Goal: Information Seeking & Learning: Learn about a topic

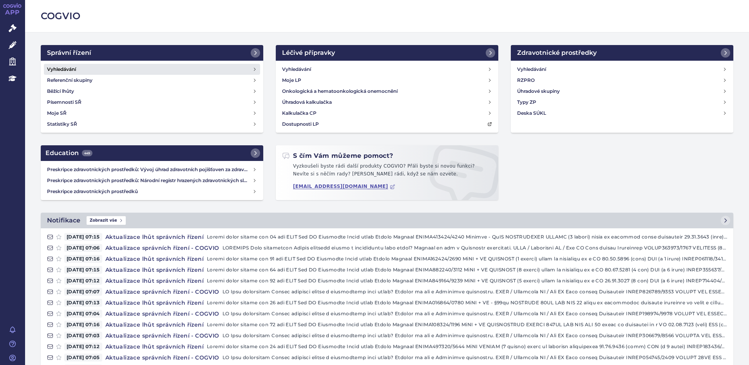
click at [62, 71] on h4 "Vyhledávání" at bounding box center [61, 69] width 29 height 8
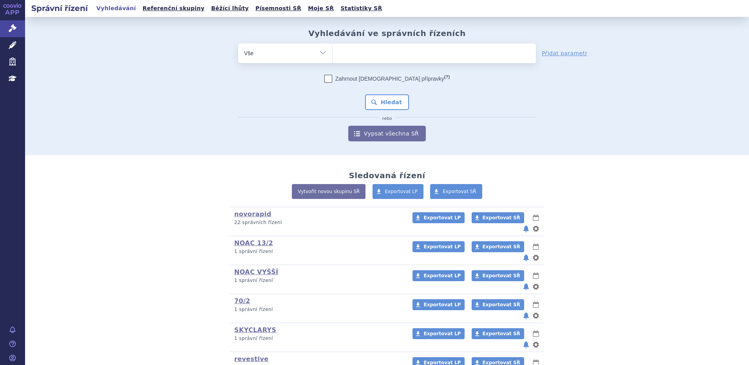
click at [373, 53] on ul at bounding box center [434, 51] width 203 height 16
click at [333, 53] on select at bounding box center [332, 53] width 0 height 20
type input "si"
type input "sip"
type input "sipo"
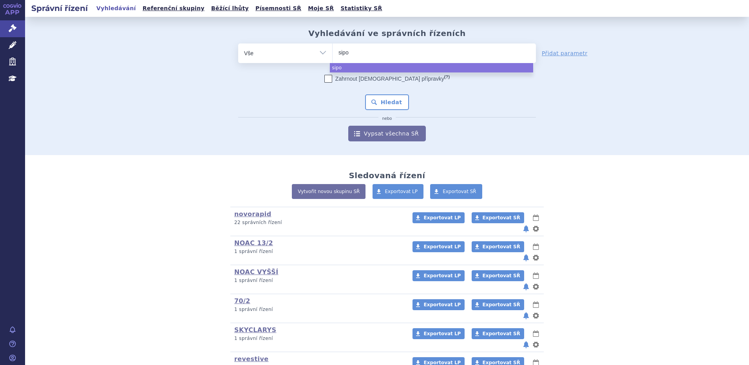
type input "sipon"
type input "siponi"
select select "siponi"
click at [359, 50] on li "× siponi" at bounding box center [351, 53] width 27 height 10
click at [333, 50] on select "siponi" at bounding box center [332, 53] width 0 height 20
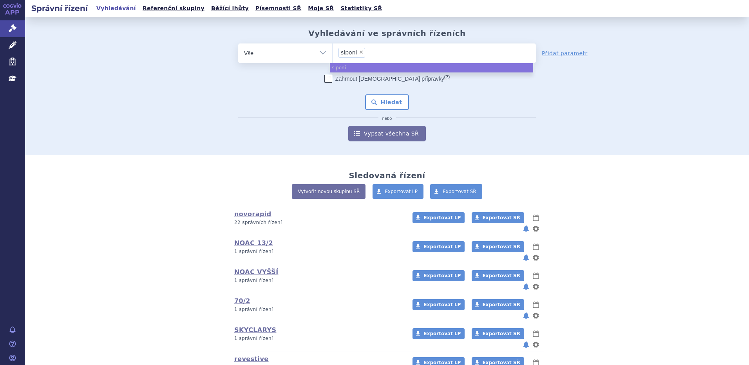
click at [359, 50] on span "×" at bounding box center [361, 52] width 5 height 5
click at [333, 50] on select "siponi" at bounding box center [332, 53] width 0 height 20
select select
type input "s"
type input "si"
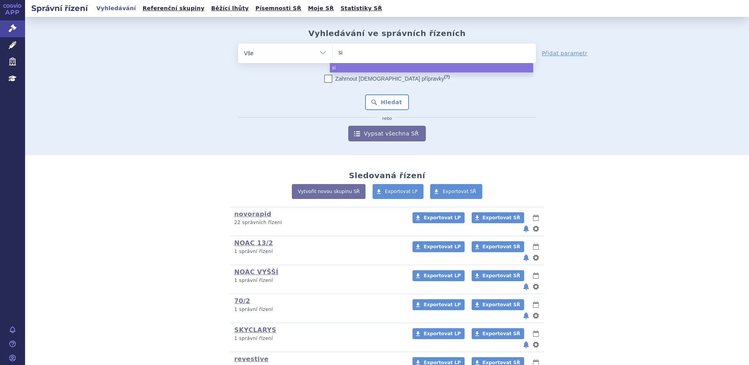
type input "sim"
type input "simpo"
type input "simponi"
select select "simponi"
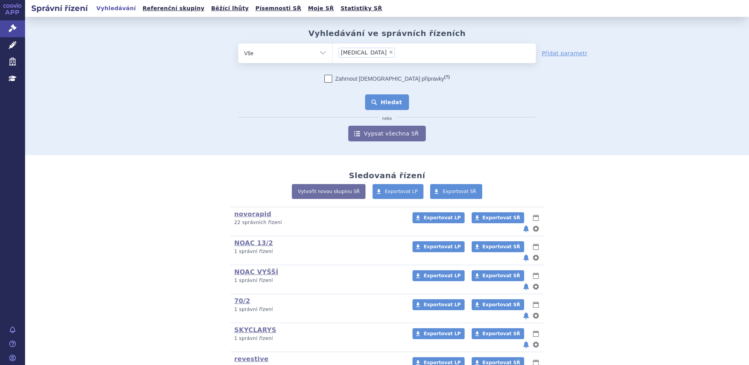
click at [390, 106] on button "Hledat" at bounding box center [387, 102] width 44 height 16
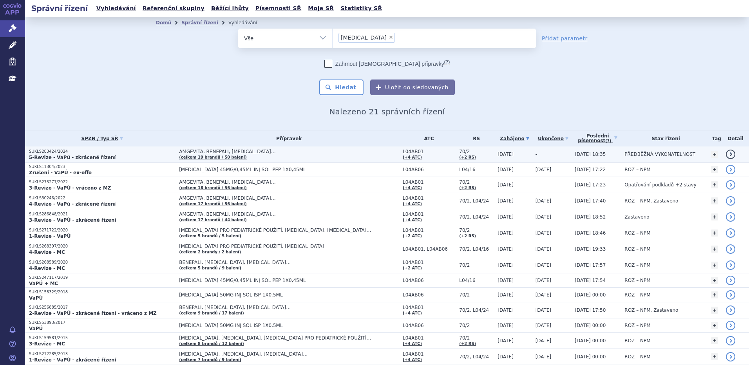
click at [81, 159] on strong "5-Revize - VaPú - zkrácené řízení" at bounding box center [72, 157] width 87 height 5
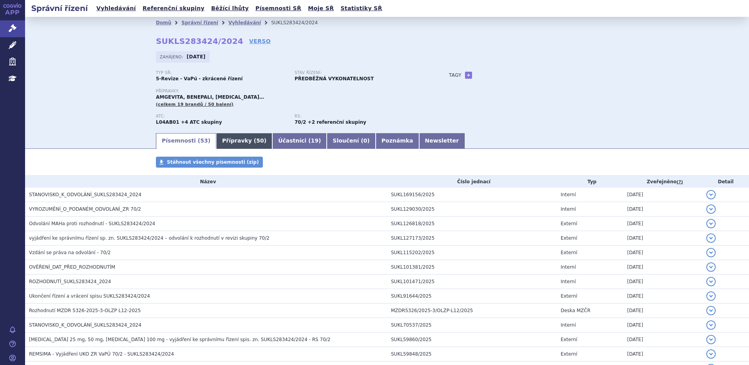
click at [256, 141] on span "50" at bounding box center [259, 140] width 7 height 6
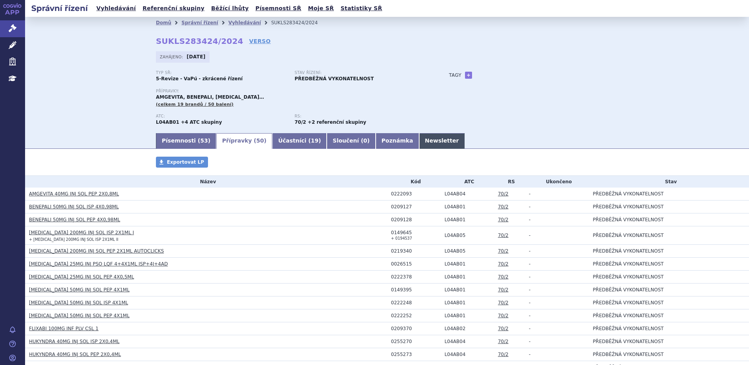
click at [419, 147] on link "Newsletter" at bounding box center [442, 141] width 46 height 16
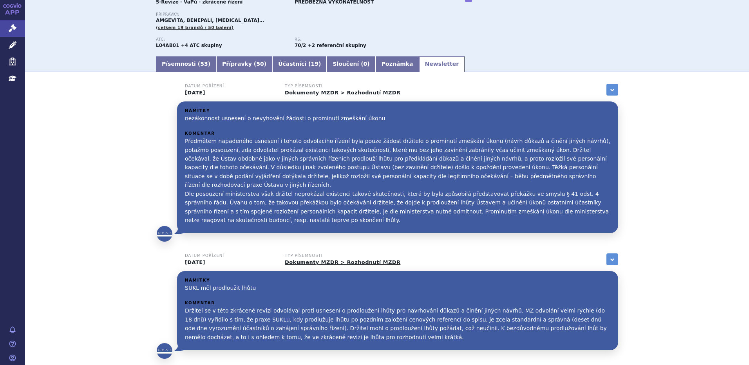
scroll to position [121, 0]
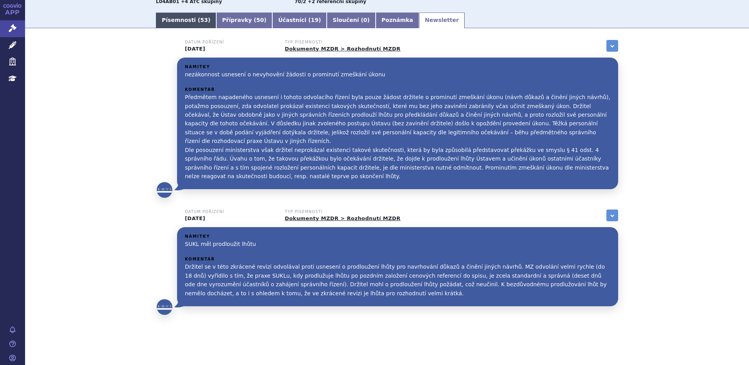
click at [188, 22] on link "Písemnosti ( 53 )" at bounding box center [186, 21] width 60 height 16
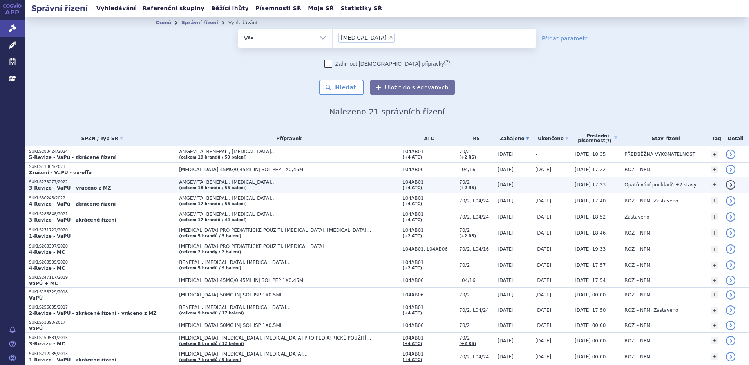
click at [219, 184] on span "AMGEVITA, BENEPALI, [MEDICAL_DATA]…" at bounding box center [277, 181] width 196 height 5
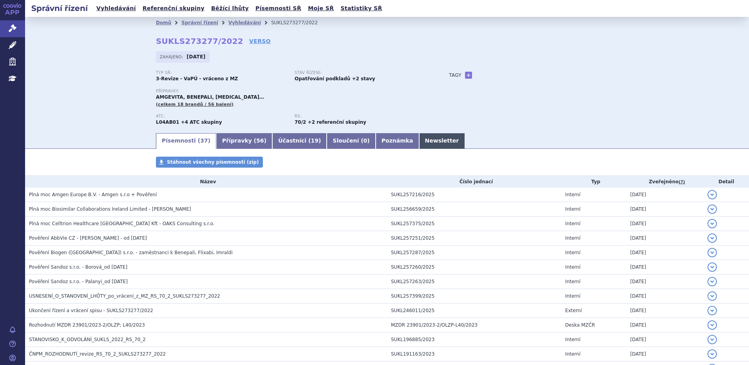
click at [419, 137] on link "Newsletter" at bounding box center [442, 141] width 46 height 16
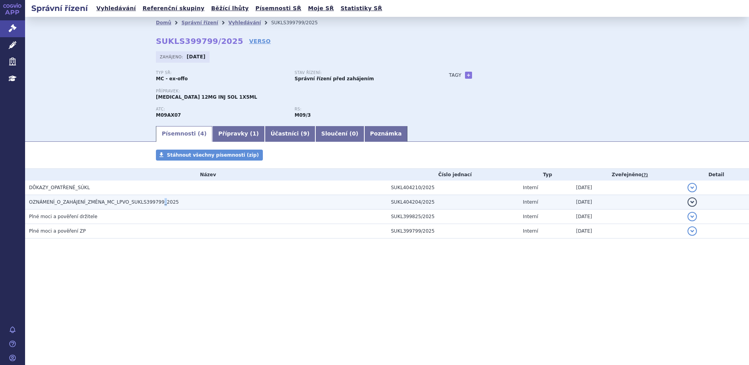
click at [153, 200] on span "OZNÁMENÍ_O_ZAHÁJENÍ_ZMĚNA_MC_LPVO_SUKLS399799_2025" at bounding box center [104, 201] width 150 height 5
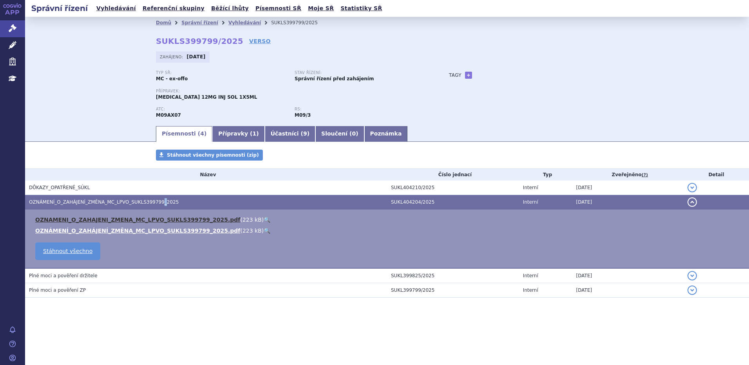
drag, startPoint x: 153, startPoint y: 200, endPoint x: 143, endPoint y: 222, distance: 24.4
click at [143, 222] on link "OZNAMENI_O_ZAHAJENI_ZMENA_MC_LPVO_SUKLS399799_2025.pdf" at bounding box center [137, 220] width 205 height 6
click at [144, 220] on link "OZNAMENI_O_ZAHAJENI_ZMENA_MC_LPVO_SUKLS399799_2025.pdf" at bounding box center [137, 220] width 205 height 6
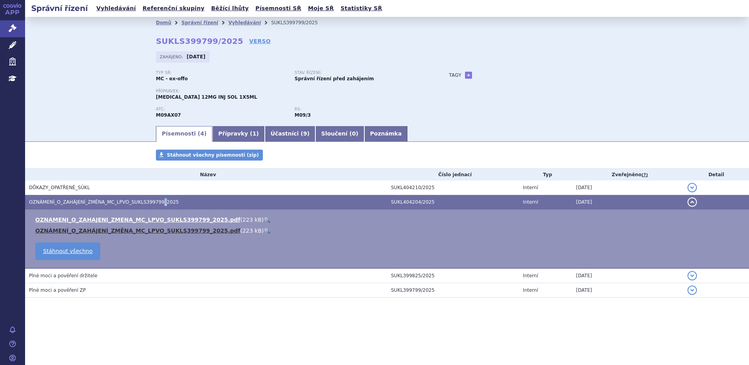
click at [177, 230] on link "OZNÁMENÍ_O_ZAHÁJENÍ_ZMĚNA_MC_LPVO_SUKLS399799_2025.pdf" at bounding box center [137, 231] width 205 height 6
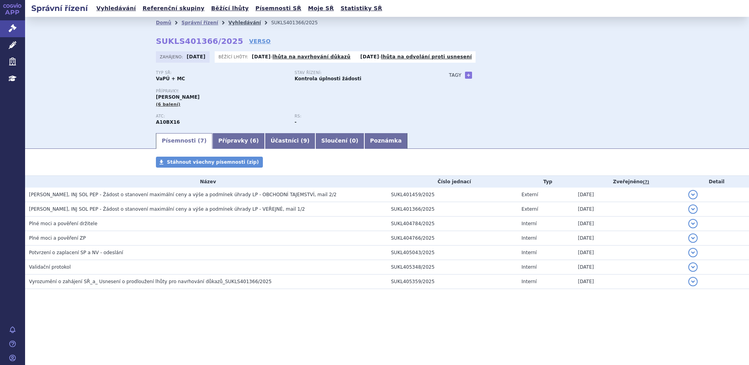
click at [233, 22] on link "Vyhledávání" at bounding box center [244, 22] width 33 height 5
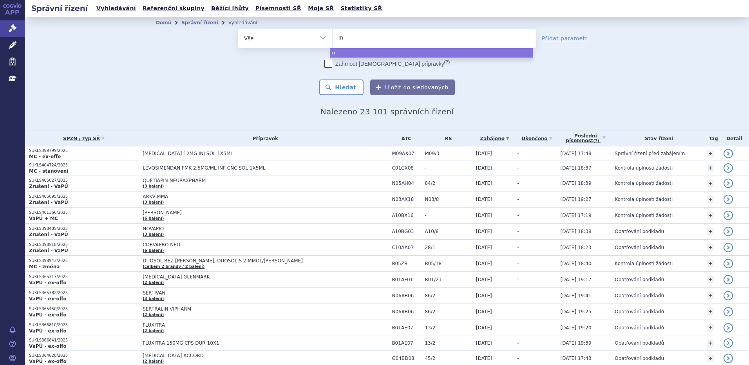
type input "mo"
type input "mou"
type input "moun"
type input "mounja"
type input "mounjar"
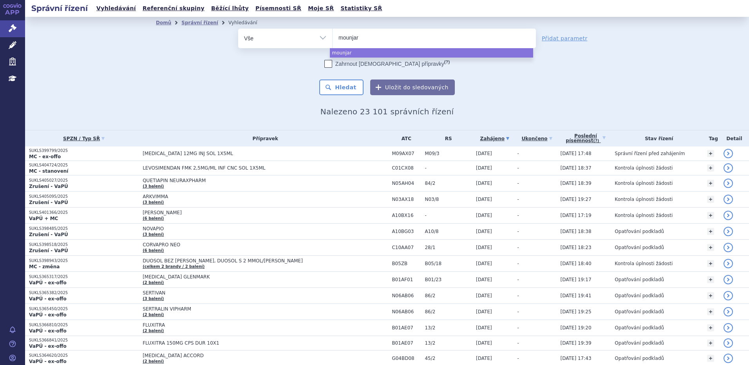
type input "mounjaro"
select select "mounjaro"
click at [349, 83] on button "Hledat" at bounding box center [341, 88] width 44 height 16
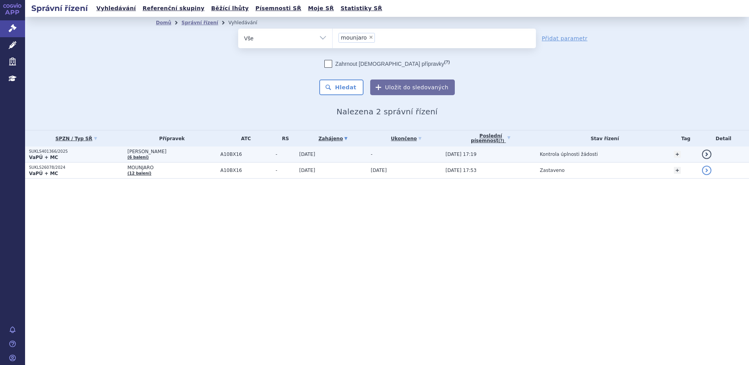
click at [47, 153] on p "SUKLS401366/2025" at bounding box center [76, 151] width 94 height 5
